Goal: Task Accomplishment & Management: Use online tool/utility

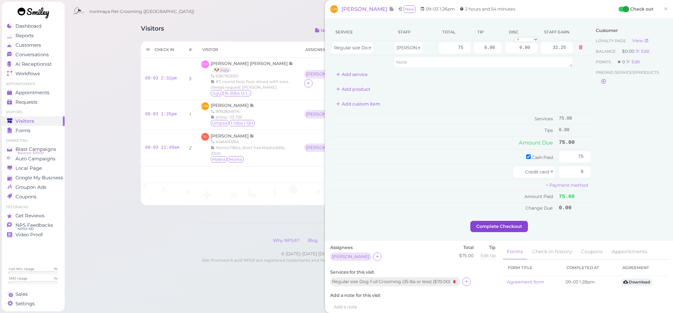
click at [485, 223] on button "Complete Checkout" at bounding box center [499, 226] width 58 height 11
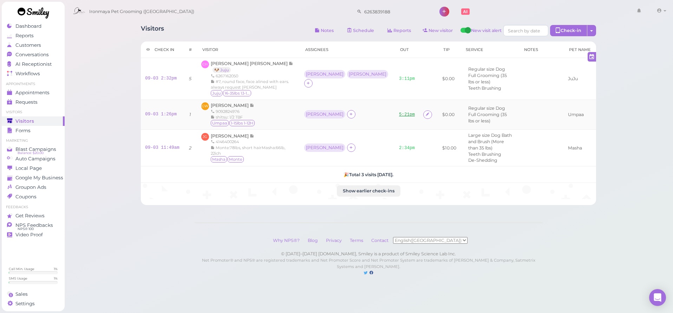
click at [399, 116] on link "5:21pm" at bounding box center [407, 114] width 16 height 5
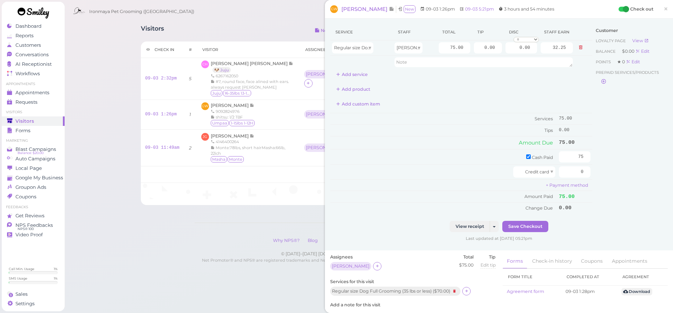
drag, startPoint x: 661, startPoint y: 6, endPoint x: 659, endPoint y: 10, distance: 4.2
click at [664, 7] on span "×" at bounding box center [666, 9] width 5 height 10
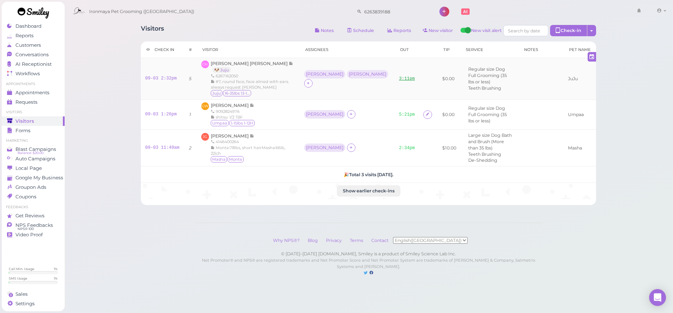
click at [399, 77] on link "3:11pm" at bounding box center [407, 78] width 16 height 5
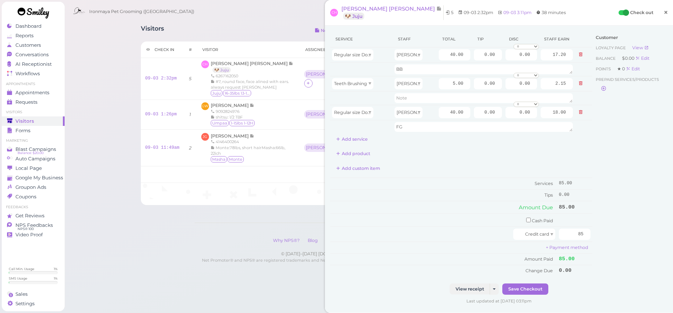
click at [660, 13] on link "×" at bounding box center [666, 13] width 13 height 17
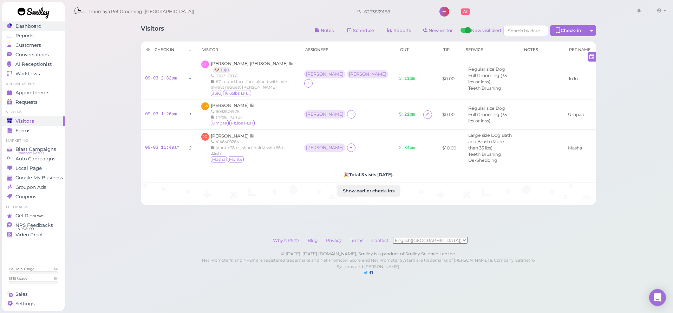
click at [33, 28] on span "Dashboard" at bounding box center [28, 26] width 26 height 6
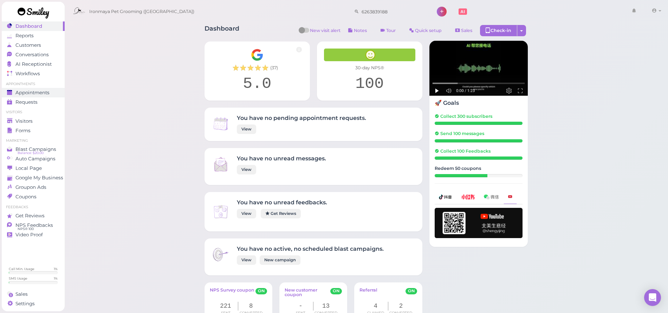
click at [47, 91] on span "Appointments" at bounding box center [32, 93] width 34 height 6
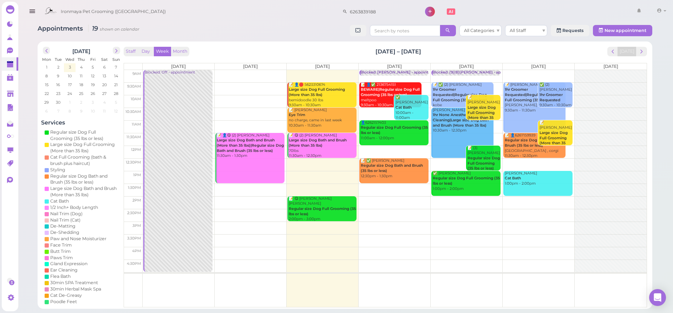
click at [535, 72] on td at bounding box center [395, 76] width 504 height 13
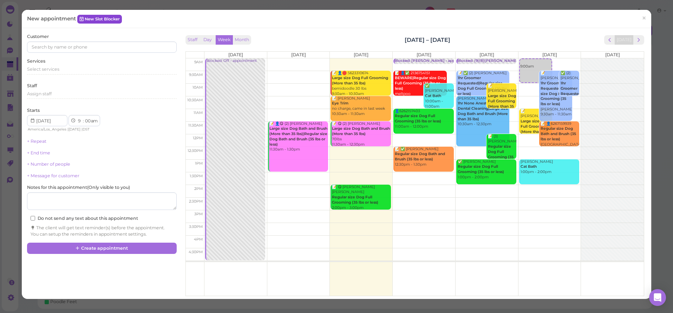
click at [118, 17] on link "New Slot Blocker" at bounding box center [99, 19] width 45 height 8
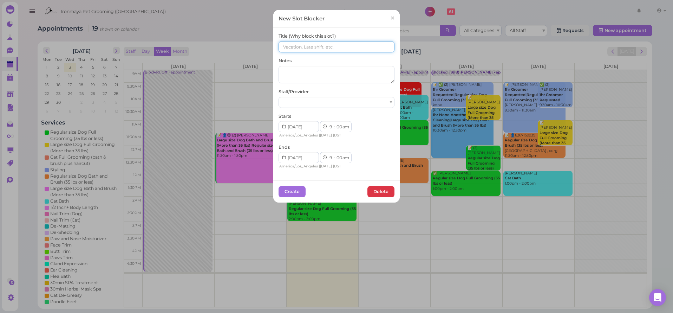
click at [288, 50] on input at bounding box center [337, 46] width 116 height 11
type input "()()[PERSON_NAME]"
select select "15"
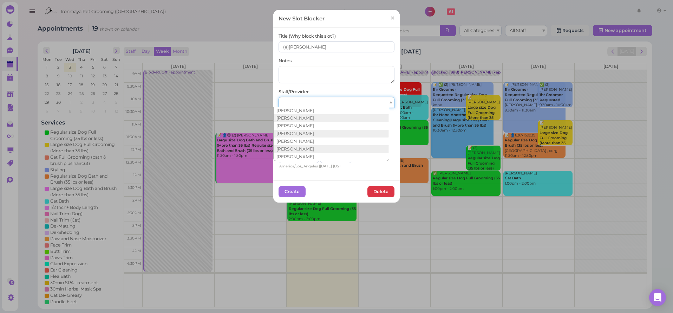
click at [324, 101] on div at bounding box center [337, 102] width 116 height 11
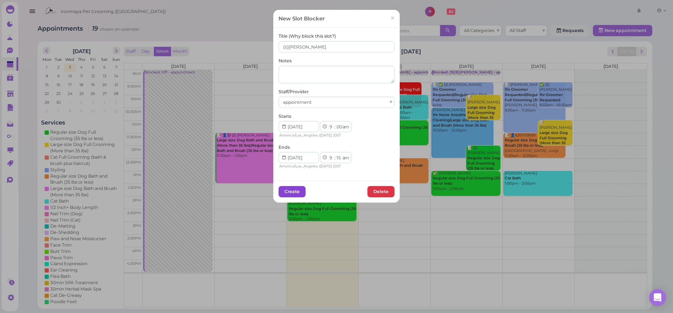
click at [282, 188] on button "Create" at bounding box center [292, 191] width 27 height 11
